Goal: Transaction & Acquisition: Purchase product/service

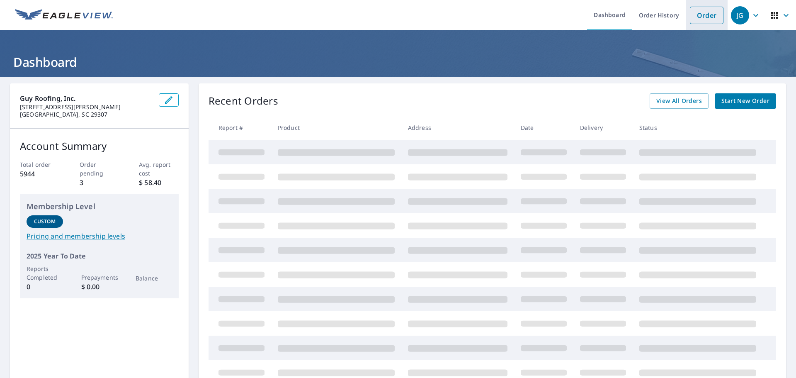
click at [694, 19] on link "Order" at bounding box center [707, 15] width 34 height 17
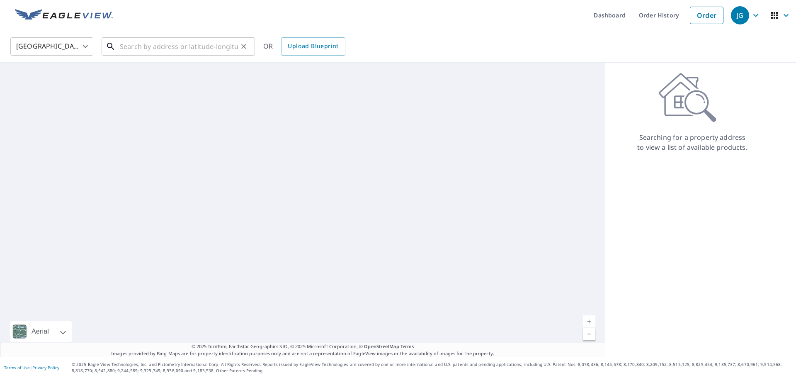
click at [138, 42] on input "text" at bounding box center [179, 46] width 118 height 23
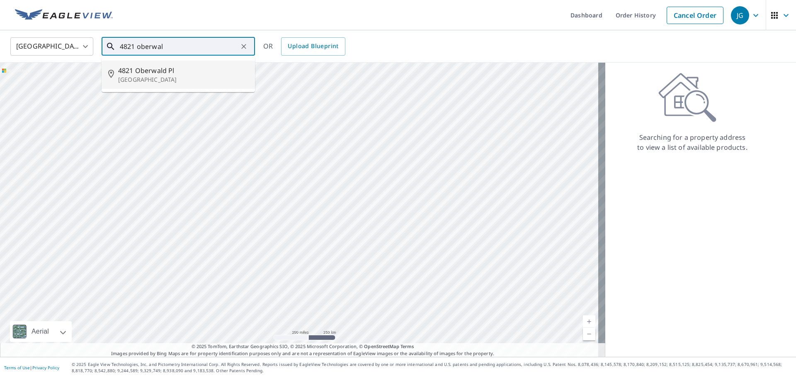
click at [168, 81] on p "[GEOGRAPHIC_DATA]" at bounding box center [183, 79] width 130 height 8
type input "[STREET_ADDRESS]"
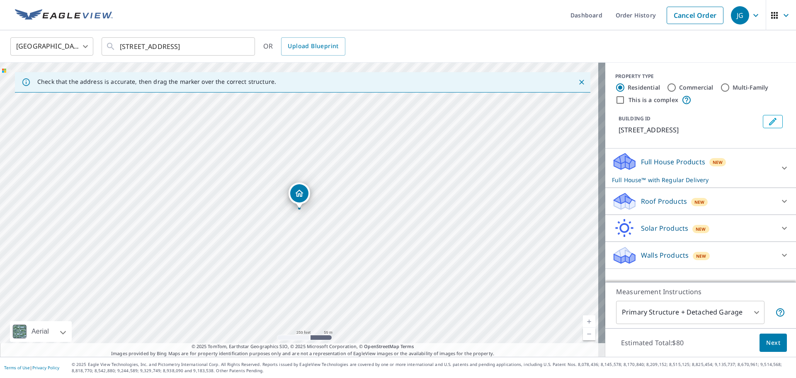
click at [673, 198] on p "Roof Products" at bounding box center [664, 201] width 46 height 10
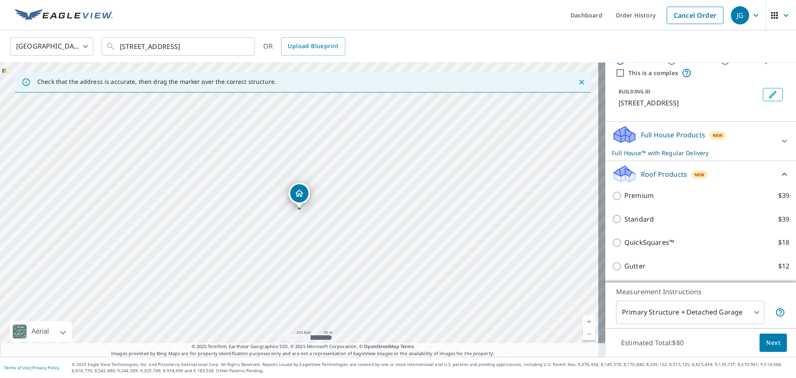
scroll to position [41, 0]
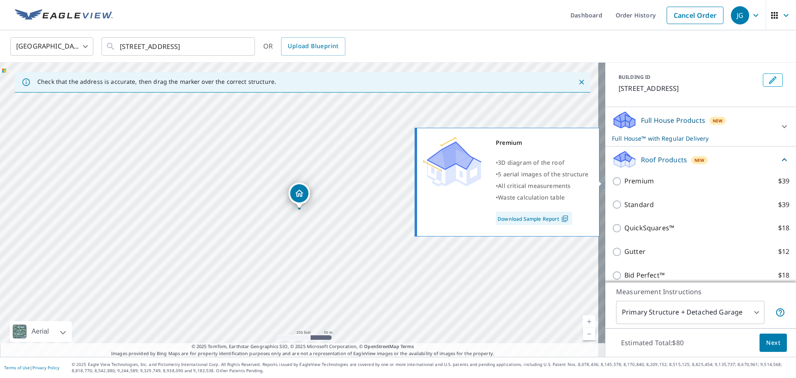
click at [632, 179] on p "Premium" at bounding box center [638, 181] width 29 height 10
click at [624, 179] on input "Premium $39" at bounding box center [618, 181] width 12 height 10
checkbox input "true"
checkbox input "false"
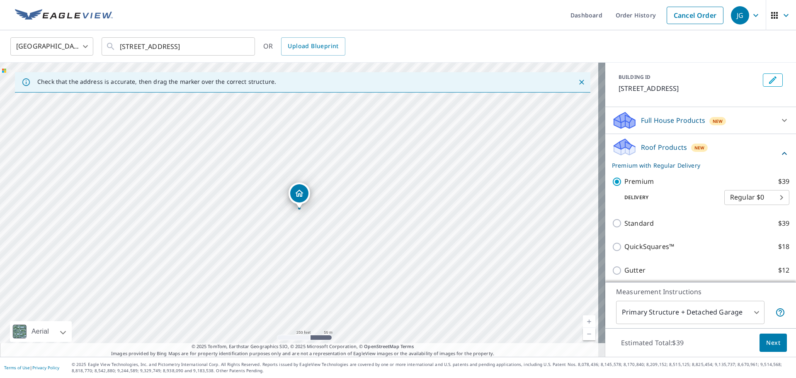
click at [773, 343] on span "Next" at bounding box center [773, 342] width 14 height 10
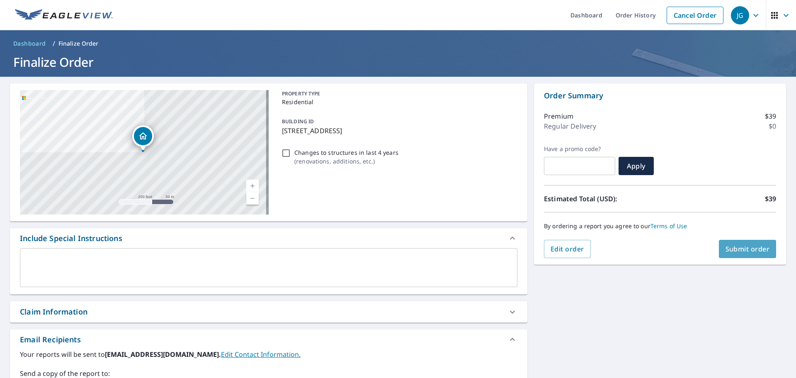
click at [740, 252] on span "Submit order" at bounding box center [747, 248] width 44 height 9
checkbox input "true"
